Goal: Find specific page/section: Find specific page/section

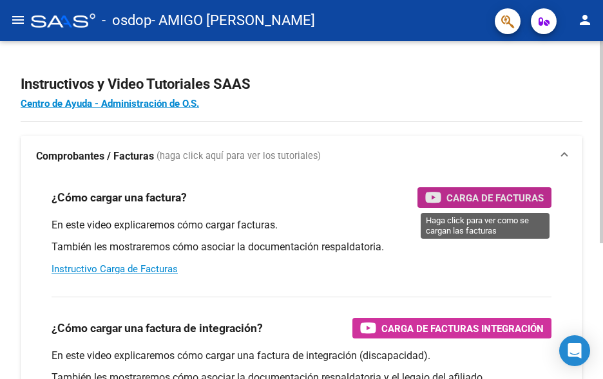
click at [474, 194] on span "Carga de Facturas" at bounding box center [494, 198] width 97 height 16
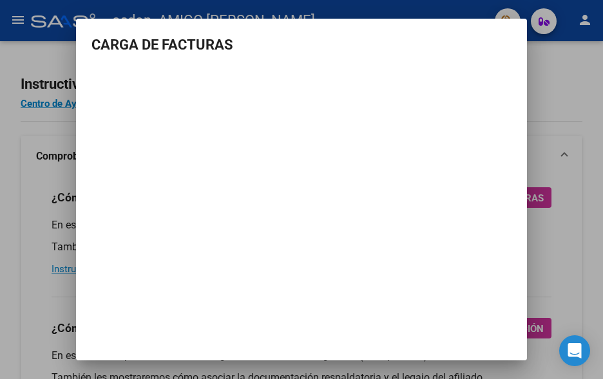
click at [573, 58] on div at bounding box center [301, 189] width 603 height 379
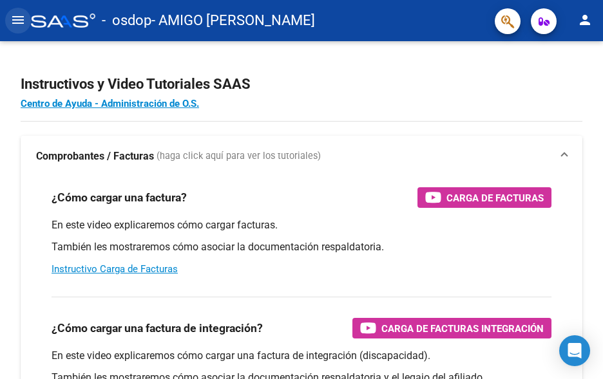
click at [9, 17] on button "menu" at bounding box center [18, 21] width 26 height 26
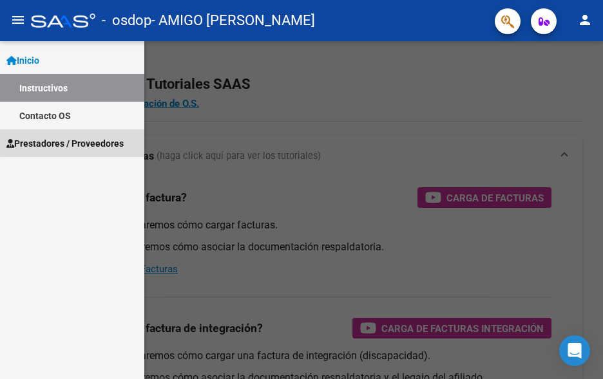
click at [108, 144] on span "Prestadores / Proveedores" at bounding box center [64, 144] width 117 height 14
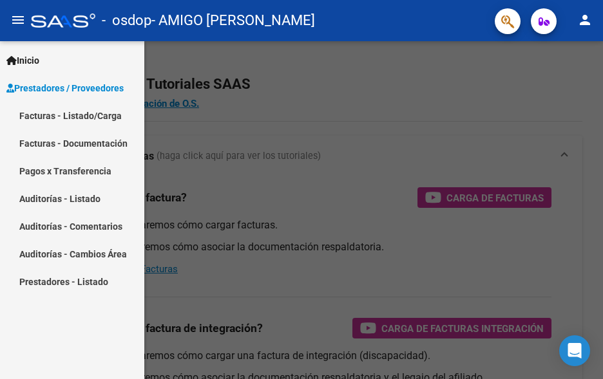
click at [333, 98] on div at bounding box center [301, 210] width 603 height 338
